Goal: Check status: Check status

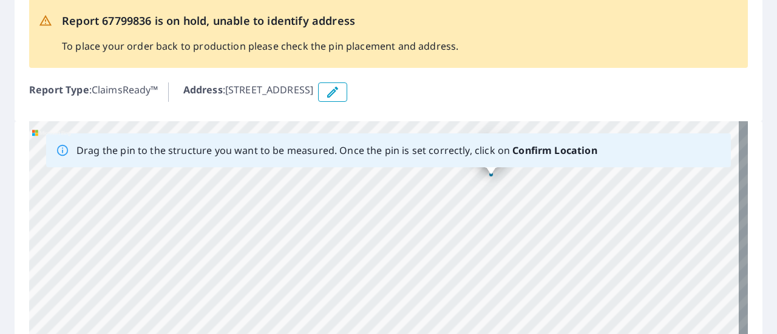
scroll to position [68, 0]
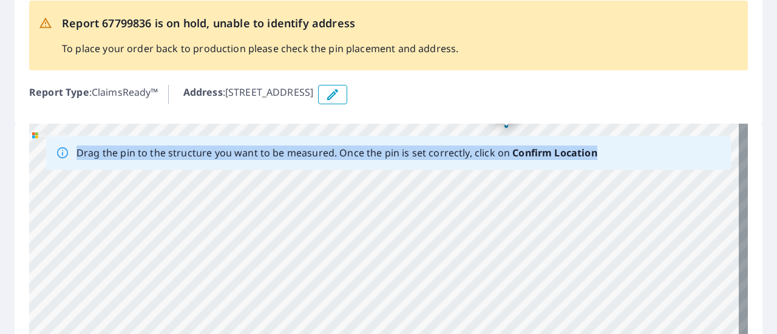
drag, startPoint x: 490, startPoint y: 174, endPoint x: 539, endPoint y: 110, distance: 81.3
click at [539, 110] on div "Report 67799836 is on hold, unable to identify address To place your order back…" at bounding box center [388, 252] width 777 height 552
click at [340, 95] on icon "button" at bounding box center [332, 94] width 15 height 15
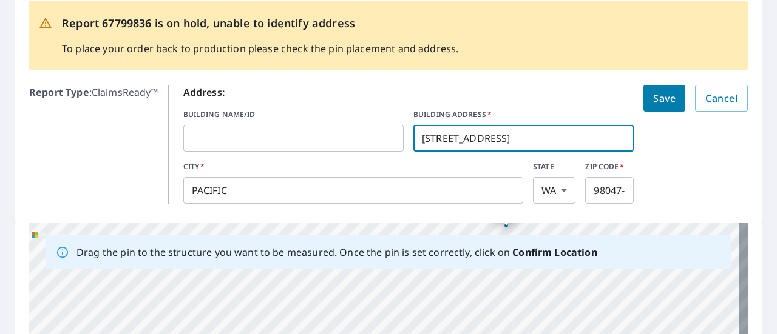
drag, startPoint x: 538, startPoint y: 137, endPoint x: 518, endPoint y: 137, distance: 19.4
click at [518, 137] on input "[STREET_ADDRESS]" at bounding box center [523, 138] width 220 height 34
type input "[STREET_ADDRESS]"
click at [339, 143] on input "text" at bounding box center [293, 138] width 220 height 34
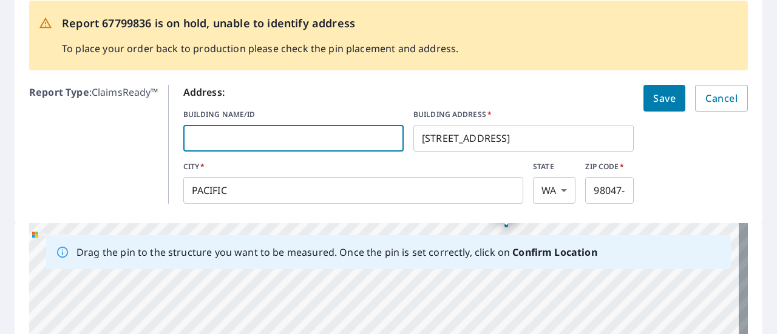
type input "U"
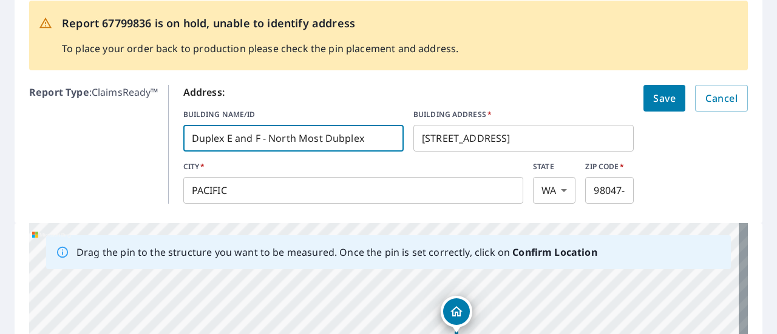
type input "Duplex E and F - North Most Dubplex"
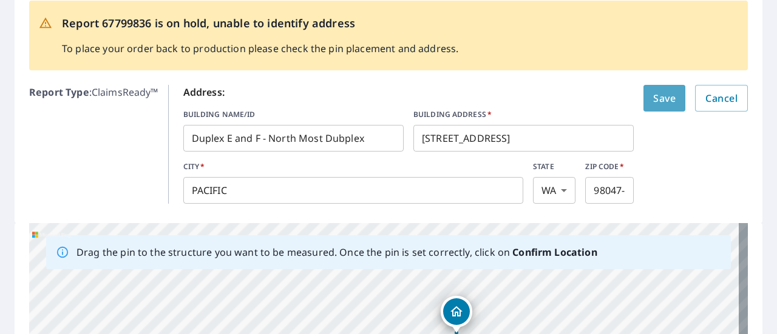
click at [653, 103] on span "Save" at bounding box center [664, 98] width 22 height 17
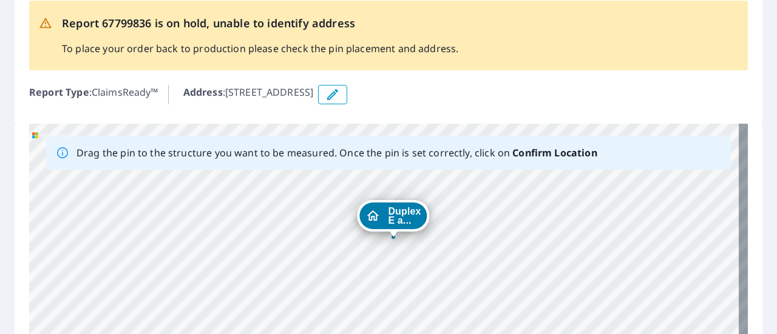
drag, startPoint x: 384, startPoint y: 310, endPoint x: 393, endPoint y: 235, distance: 75.2
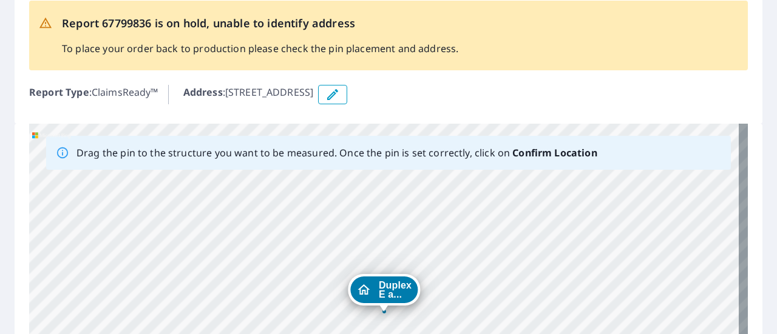
click at [362, 289] on icon "Dropped pin, building Duplex E and F - North Most Dubplex, Residential property…" at bounding box center [363, 290] width 12 height 10
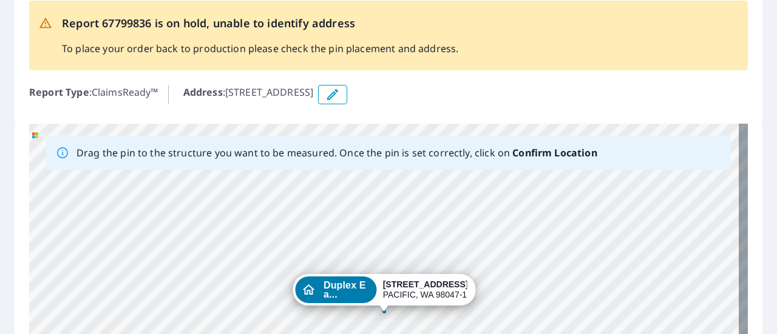
click at [362, 289] on div "Duplex E a..." at bounding box center [336, 290] width 82 height 27
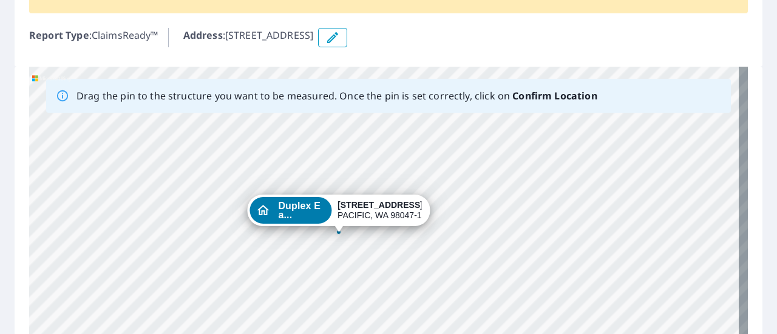
scroll to position [127, 0]
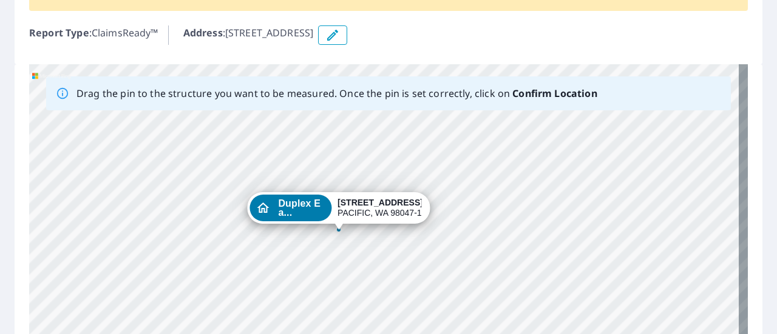
click at [255, 209] on icon "Dropped pin, building Duplex E and F - North Most Dubplex, Residential property…" at bounding box center [262, 208] width 15 height 15
click at [257, 208] on icon "Dropped pin, building Duplex E and F - North Most Dubplex, Residential property…" at bounding box center [263, 208] width 12 height 10
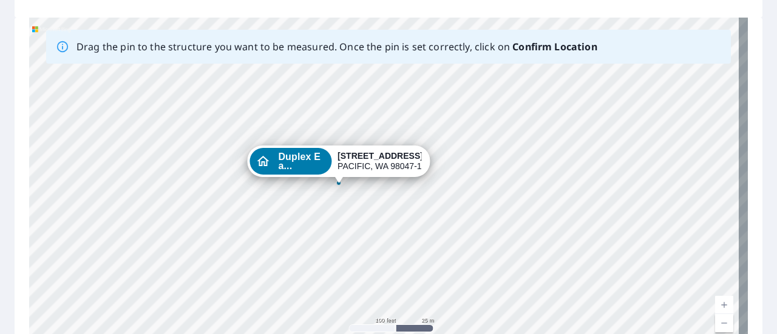
scroll to position [292, 0]
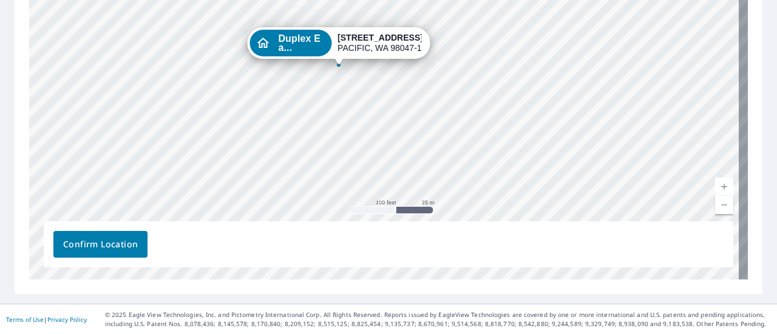
click at [89, 246] on span "Confirm Location" at bounding box center [100, 244] width 75 height 15
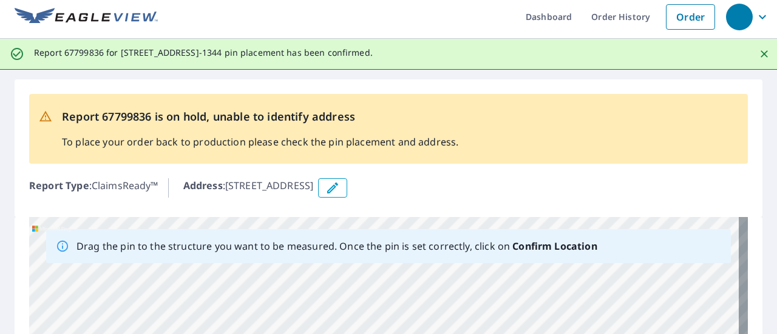
scroll to position [0, 0]
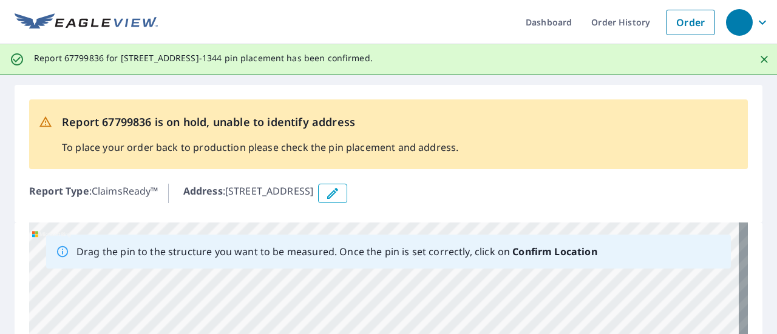
click at [582, 88] on div "Report 67799836 is on hold, unable to identify address To place your order back…" at bounding box center [389, 154] width 748 height 138
click at [609, 22] on link "Order History" at bounding box center [620, 22] width 78 height 44
